Goal: Find specific page/section: Find specific page/section

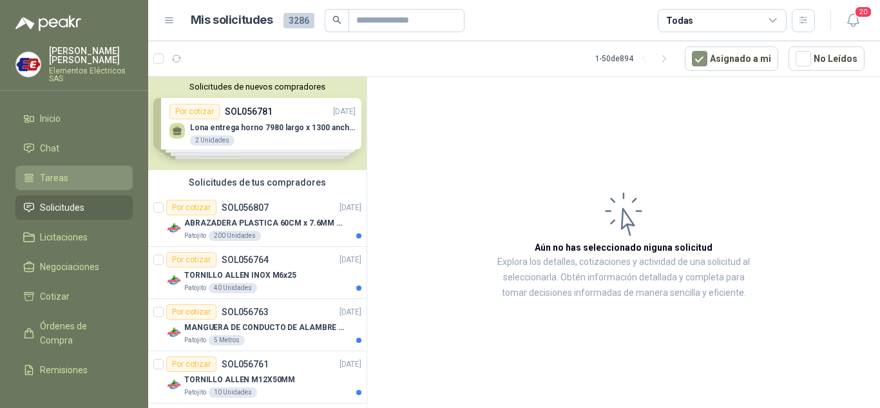
click at [55, 170] on link "Tareas" at bounding box center [73, 178] width 117 height 24
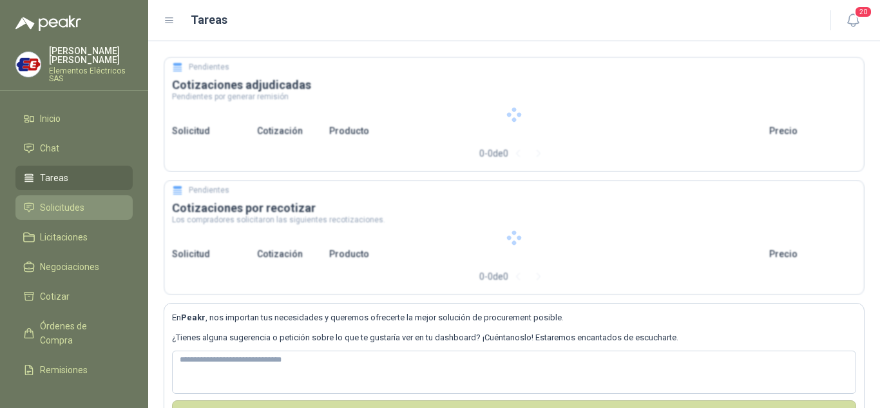
click at [62, 200] on link "Solicitudes" at bounding box center [73, 207] width 117 height 24
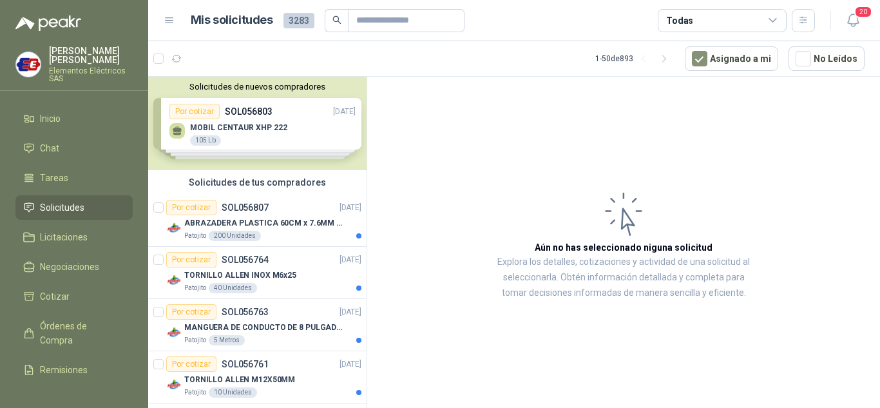
click at [64, 204] on span "Solicitudes" at bounding box center [62, 207] width 44 height 14
click at [51, 325] on span "Órdenes de Compra" at bounding box center [80, 333] width 81 height 28
